Goal: Book appointment/travel/reservation

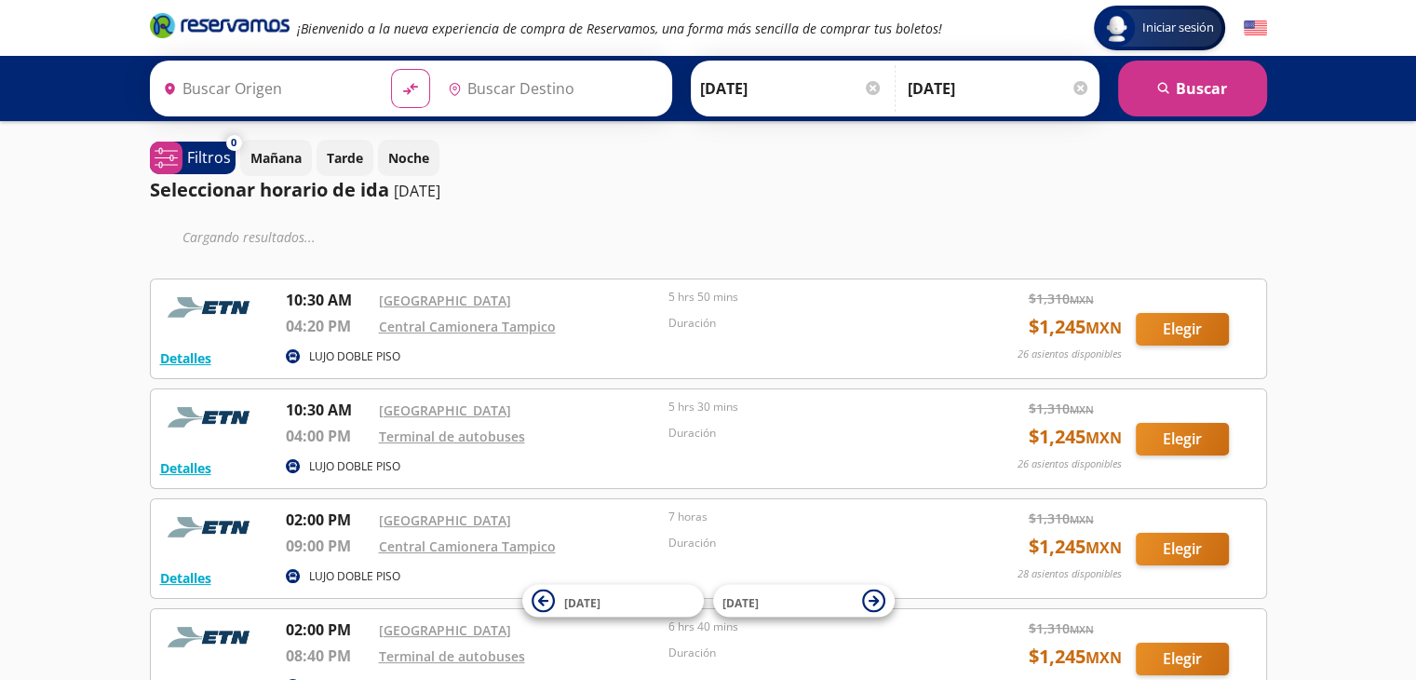
type input "[GEOGRAPHIC_DATA], [GEOGRAPHIC_DATA]"
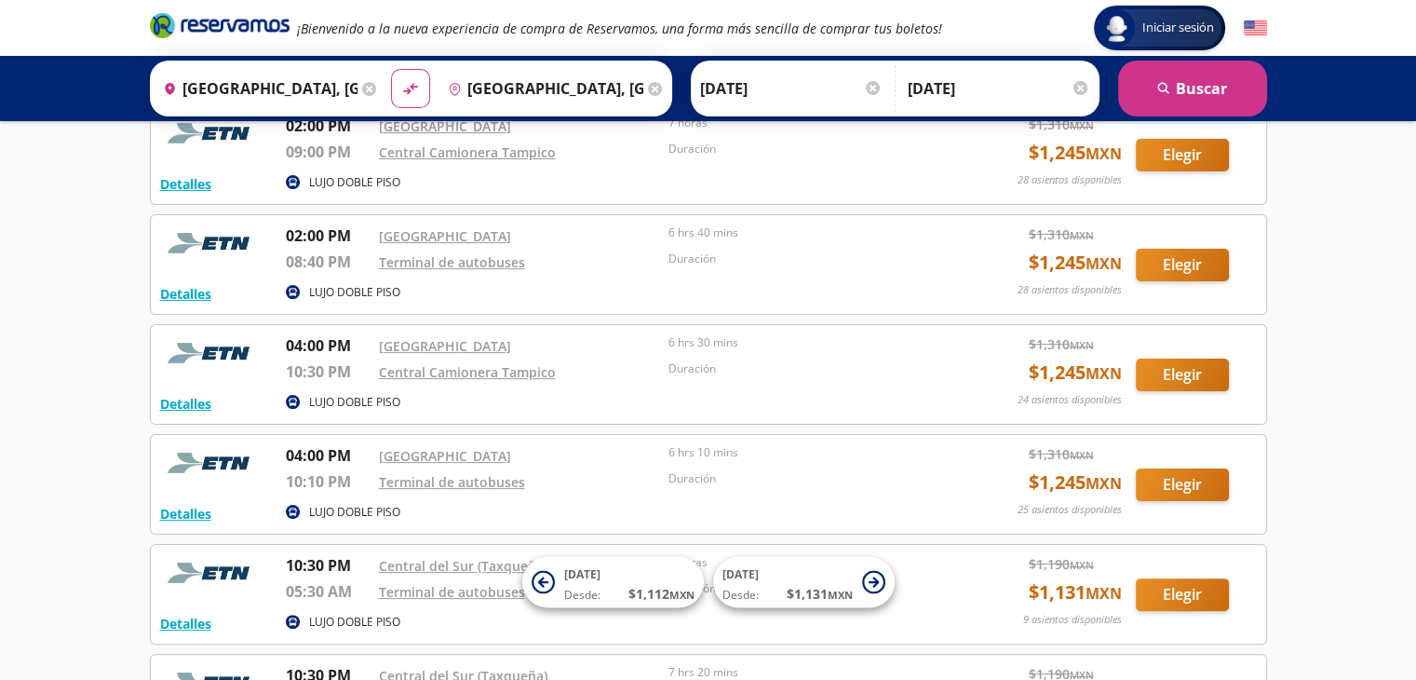
scroll to position [370, 0]
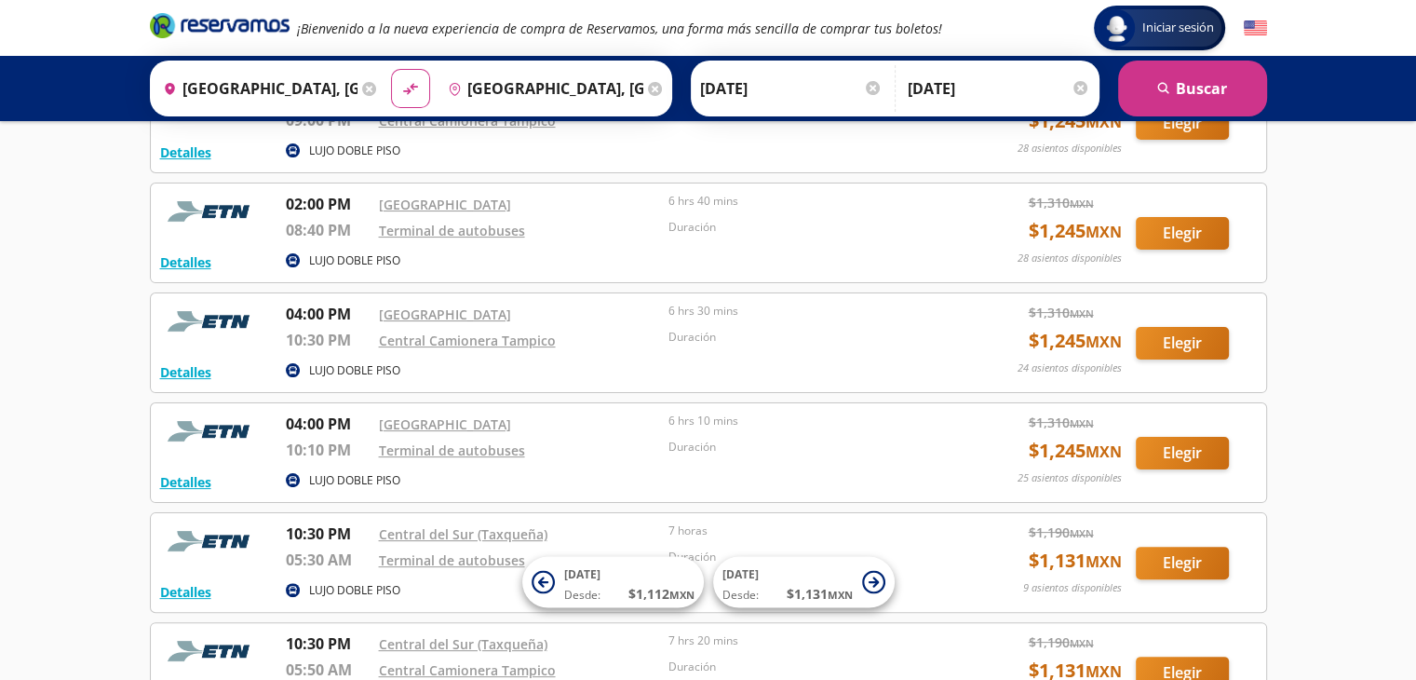
click at [564, 455] on div "Terminal de autobuses" at bounding box center [519, 449] width 281 height 22
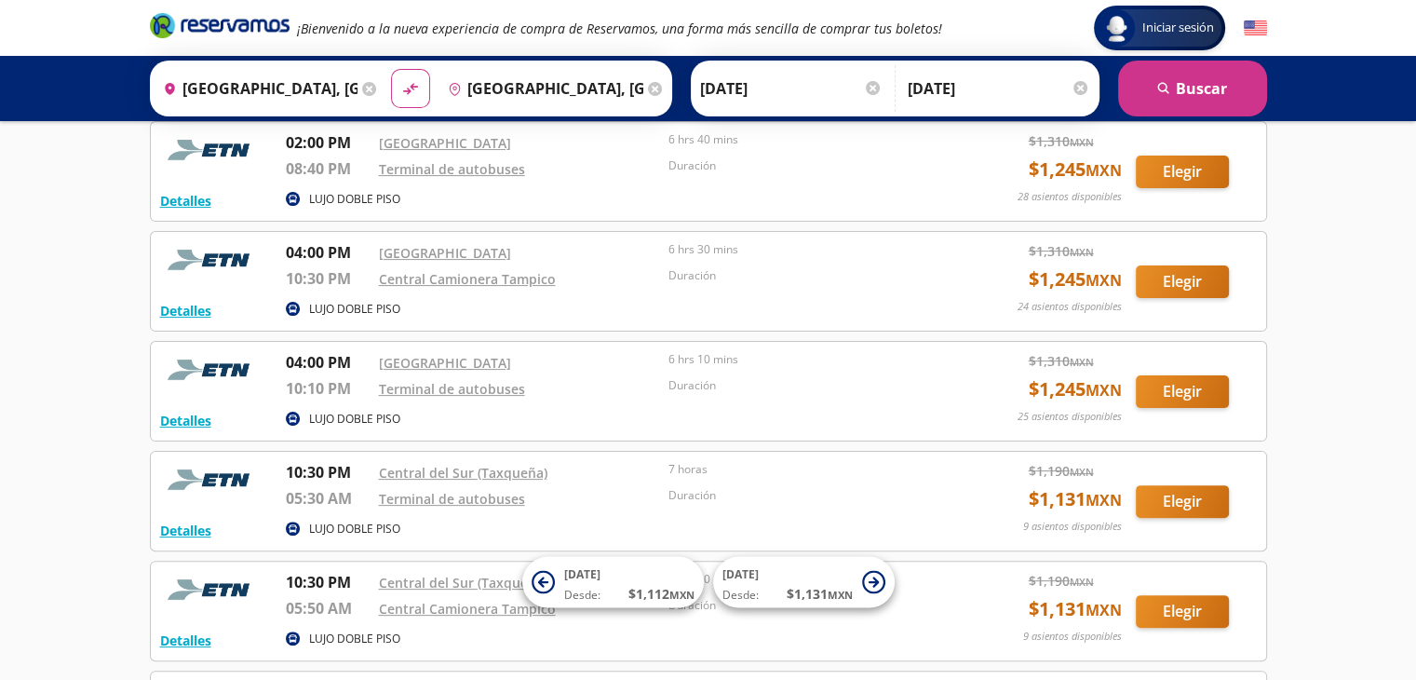
scroll to position [463, 0]
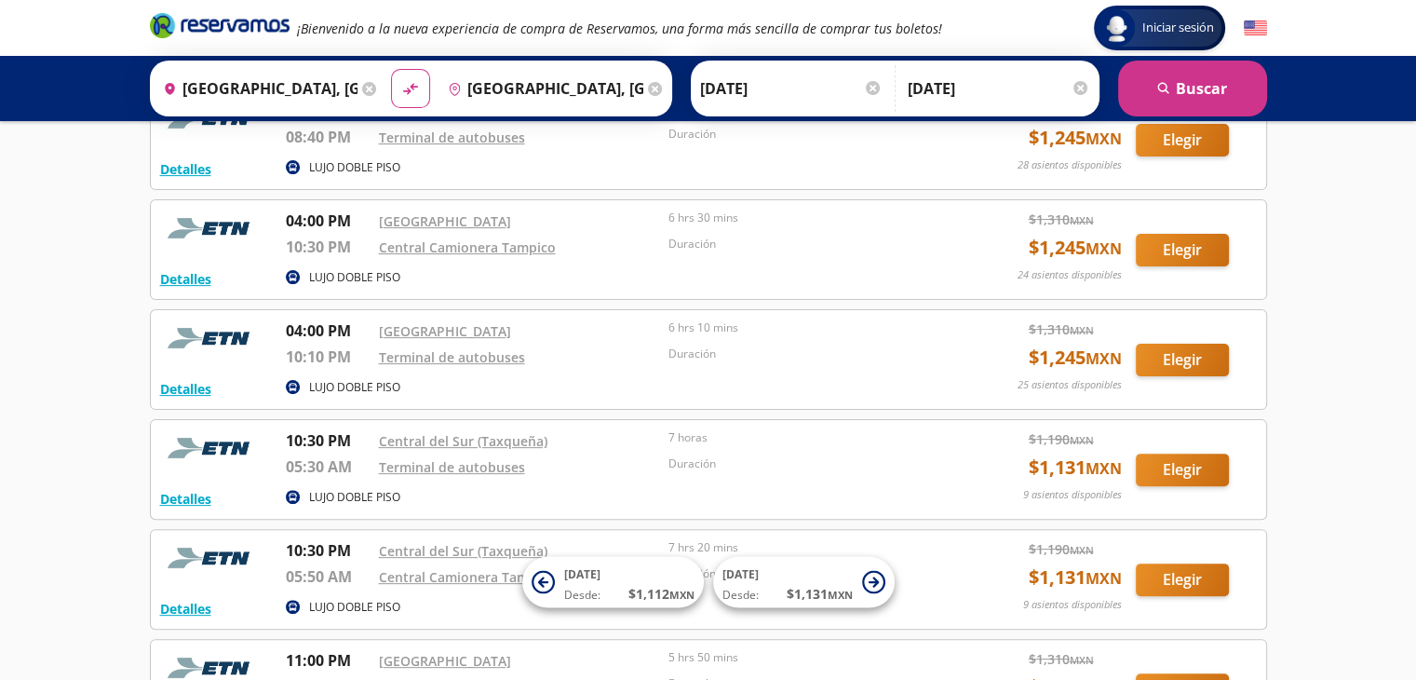
click at [564, 455] on div "Terminal de autobuses" at bounding box center [519, 466] width 281 height 22
click at [1197, 361] on button "Elegir" at bounding box center [1182, 359] width 93 height 33
